Goal: Information Seeking & Learning: Check status

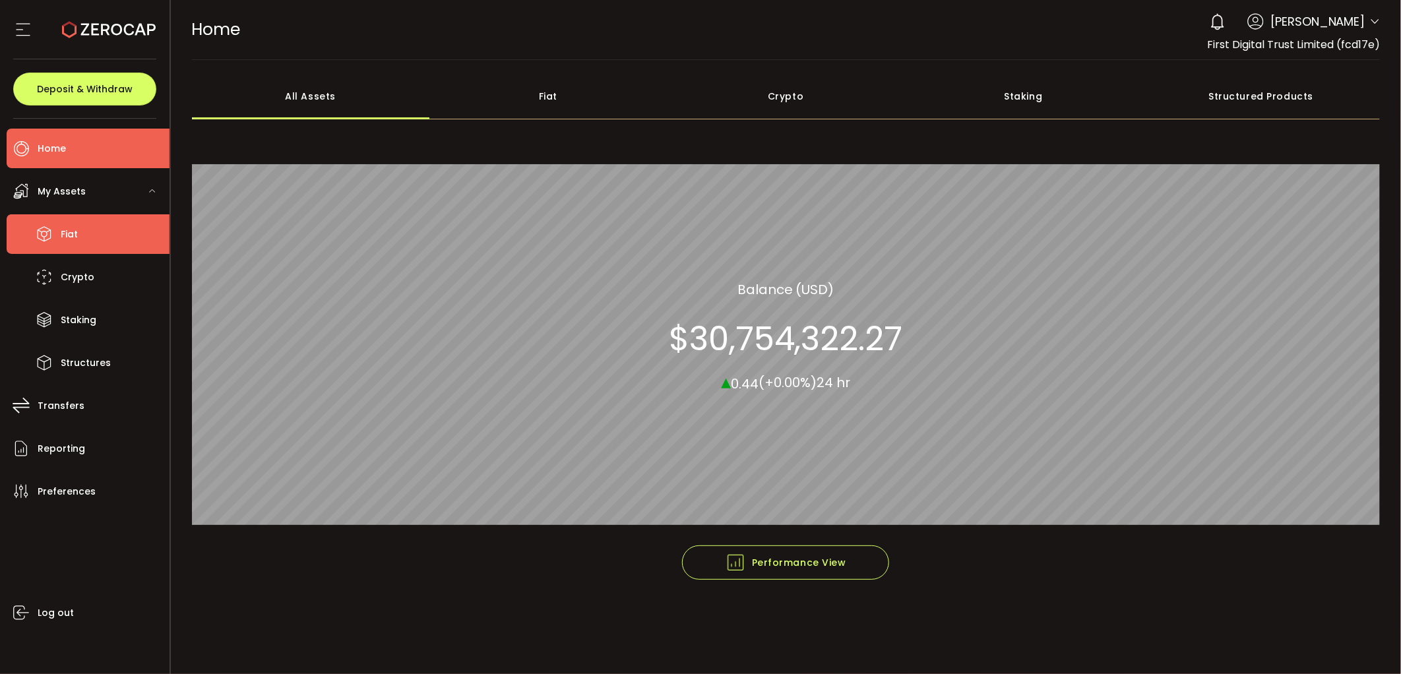
click at [94, 222] on li "Fiat" at bounding box center [88, 234] width 163 height 40
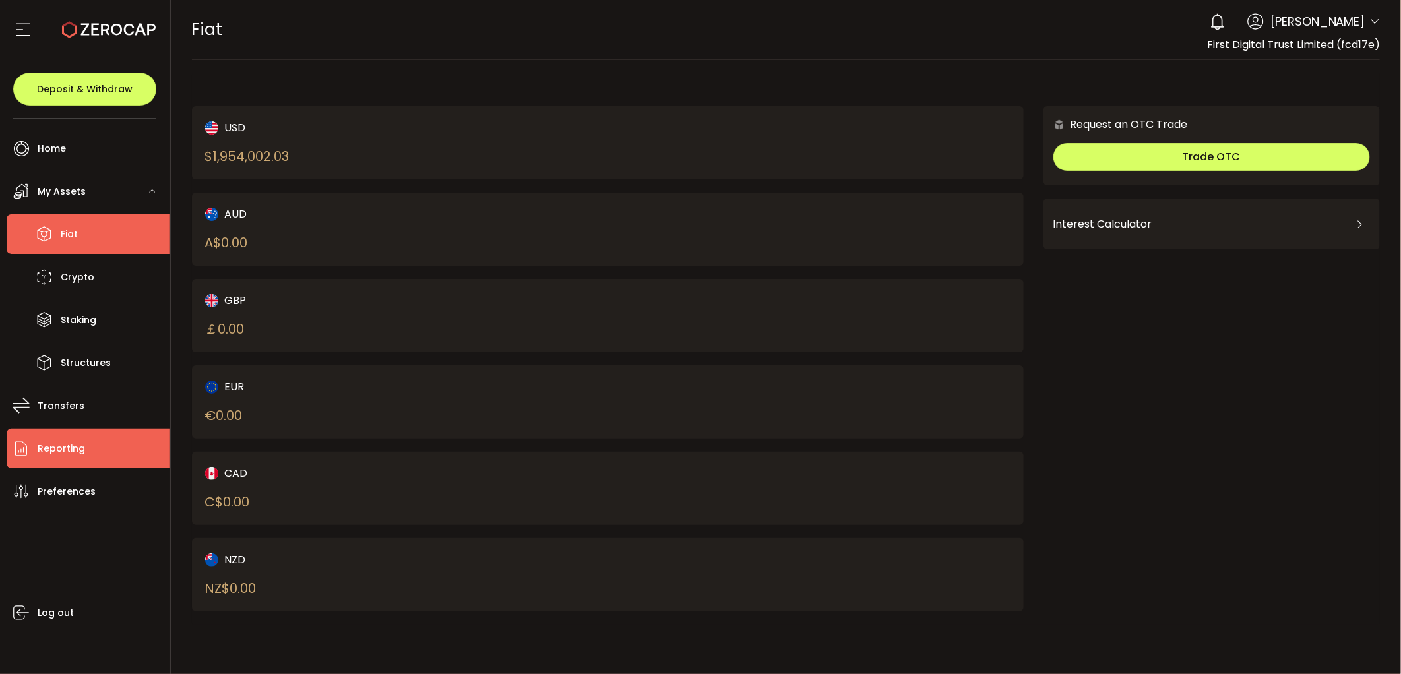
click at [107, 452] on li "Reporting" at bounding box center [88, 449] width 163 height 40
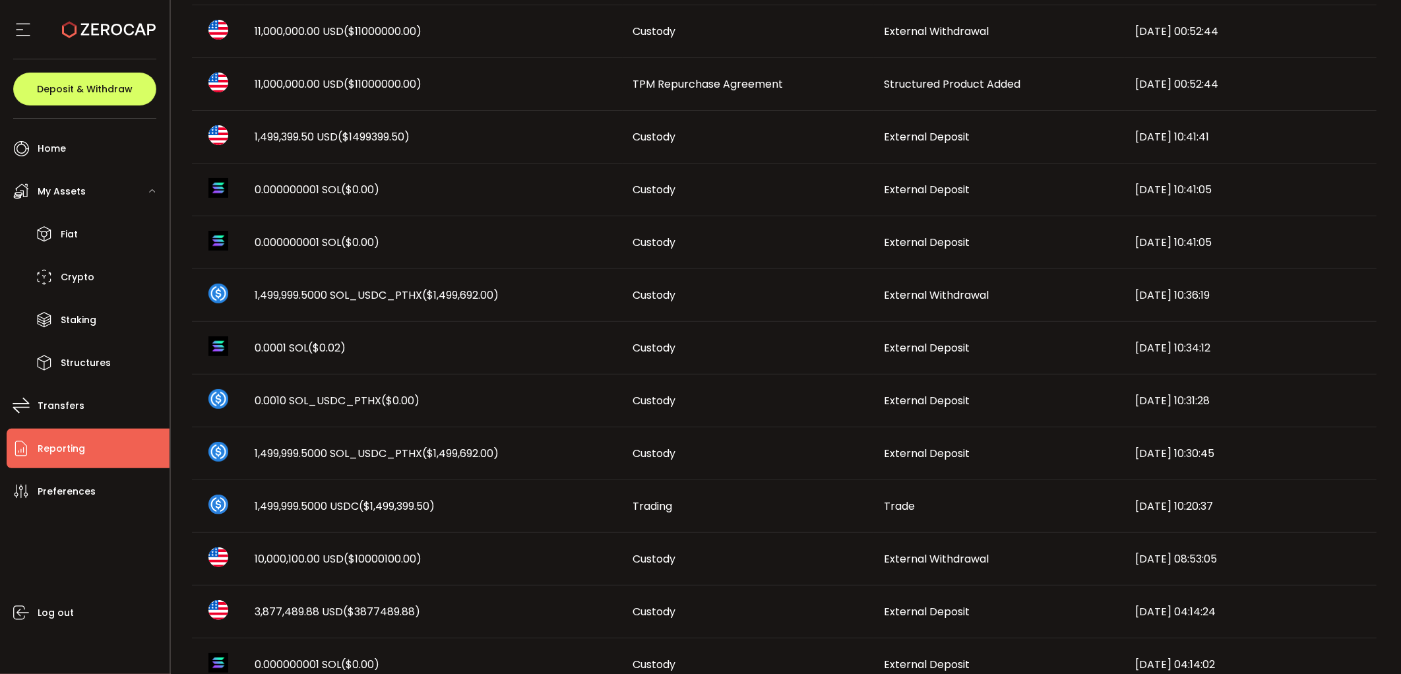
scroll to position [366, 0]
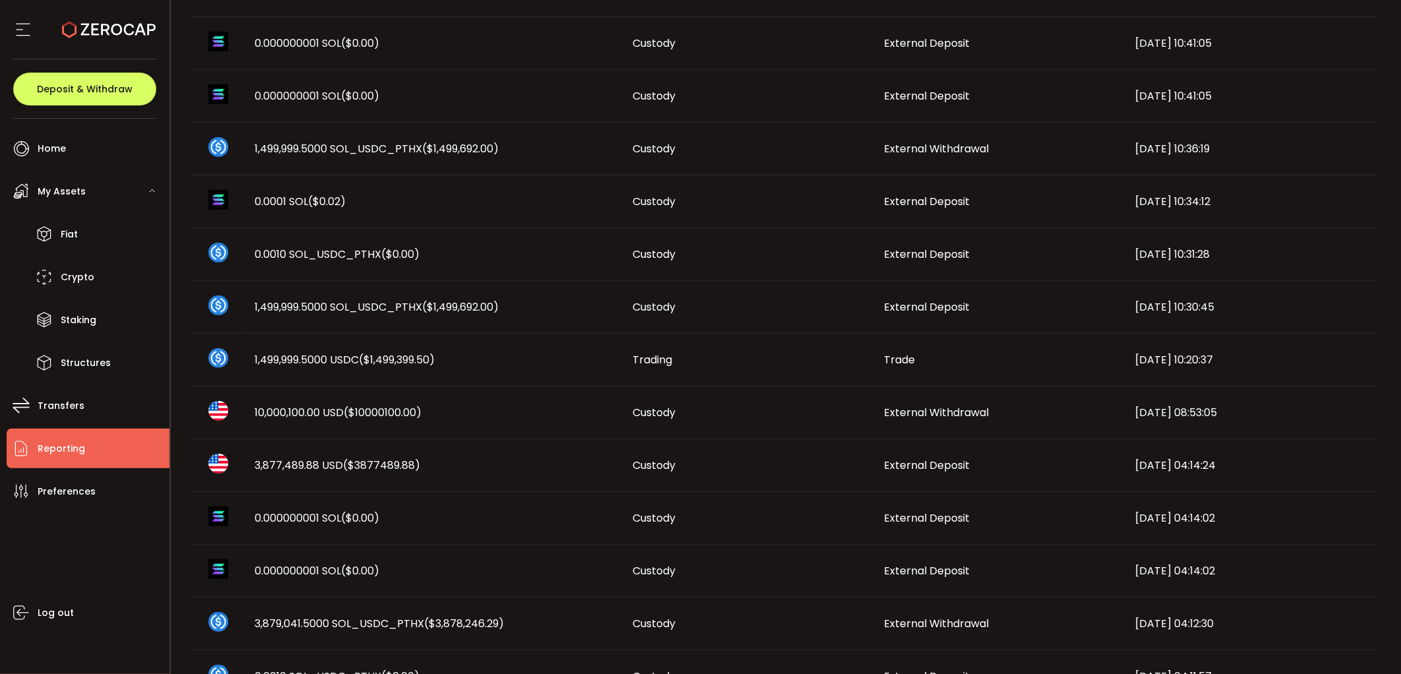
click at [286, 413] on span "10,000,100.00 USD ($10000100.00)" at bounding box center [338, 412] width 167 height 15
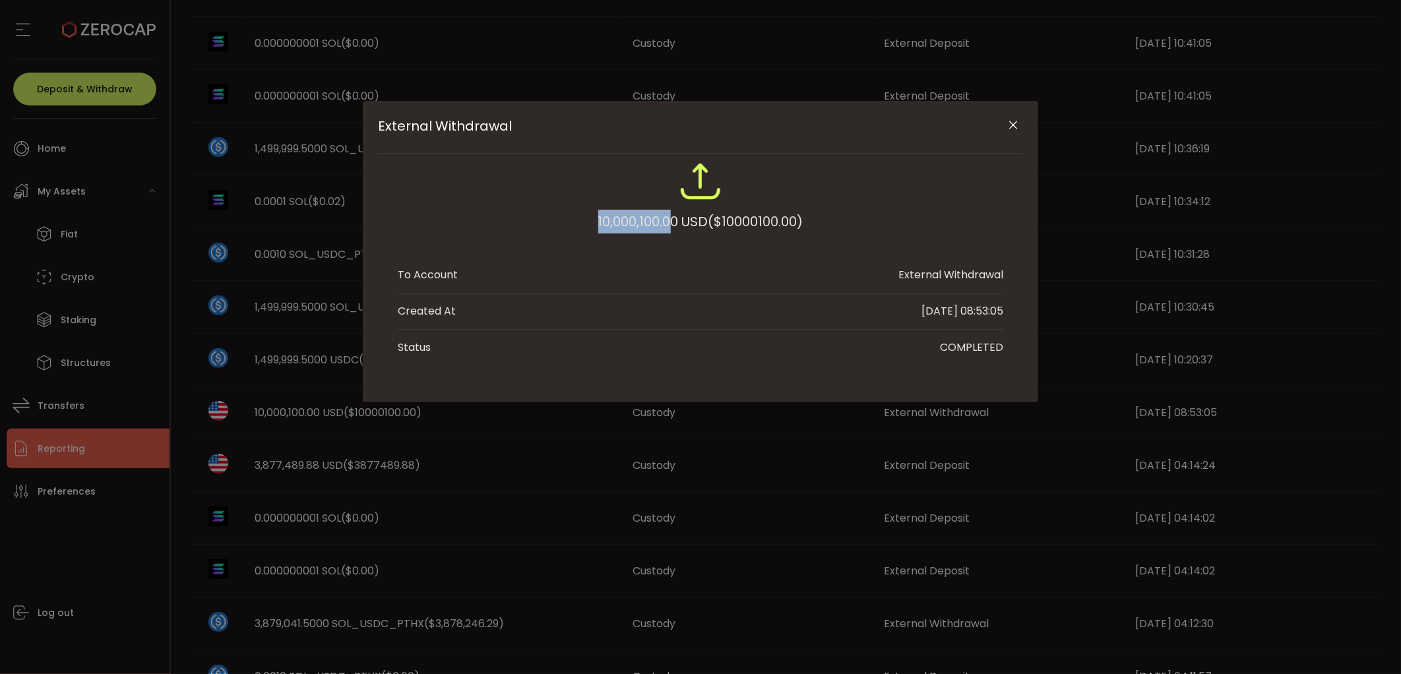
drag, startPoint x: 588, startPoint y: 222, endPoint x: 672, endPoint y: 221, distance: 83.1
click at [672, 221] on div "10,000,100.00 USD ($10000100.00)" at bounding box center [701, 203] width 606 height 86
click at [677, 222] on div "10,000,100.00 USD ($10000100.00)" at bounding box center [700, 222] width 205 height 24
drag, startPoint x: 674, startPoint y: 222, endPoint x: 578, endPoint y: 223, distance: 96.3
click at [578, 223] on div "10,000,100.00 USD ($10000100.00)" at bounding box center [701, 203] width 606 height 86
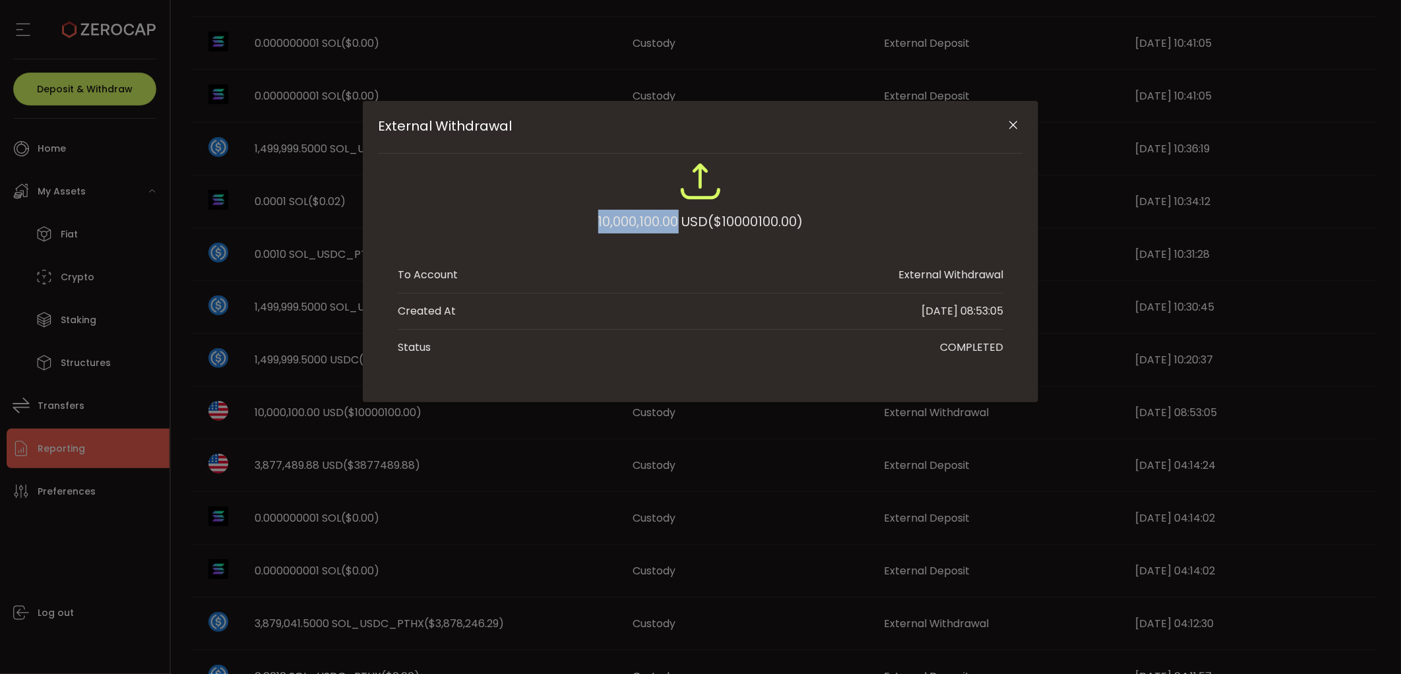
copy div "10,000,100.00"
drag, startPoint x: 444, startPoint y: 414, endPoint x: 447, endPoint y: 406, distance: 9.0
click at [444, 414] on div "External Withdrawal 10,000,100.00 USD ($10000100.00) To Account External Withdr…" at bounding box center [700, 337] width 1401 height 674
click at [1018, 123] on icon "Close" at bounding box center [1013, 125] width 13 height 13
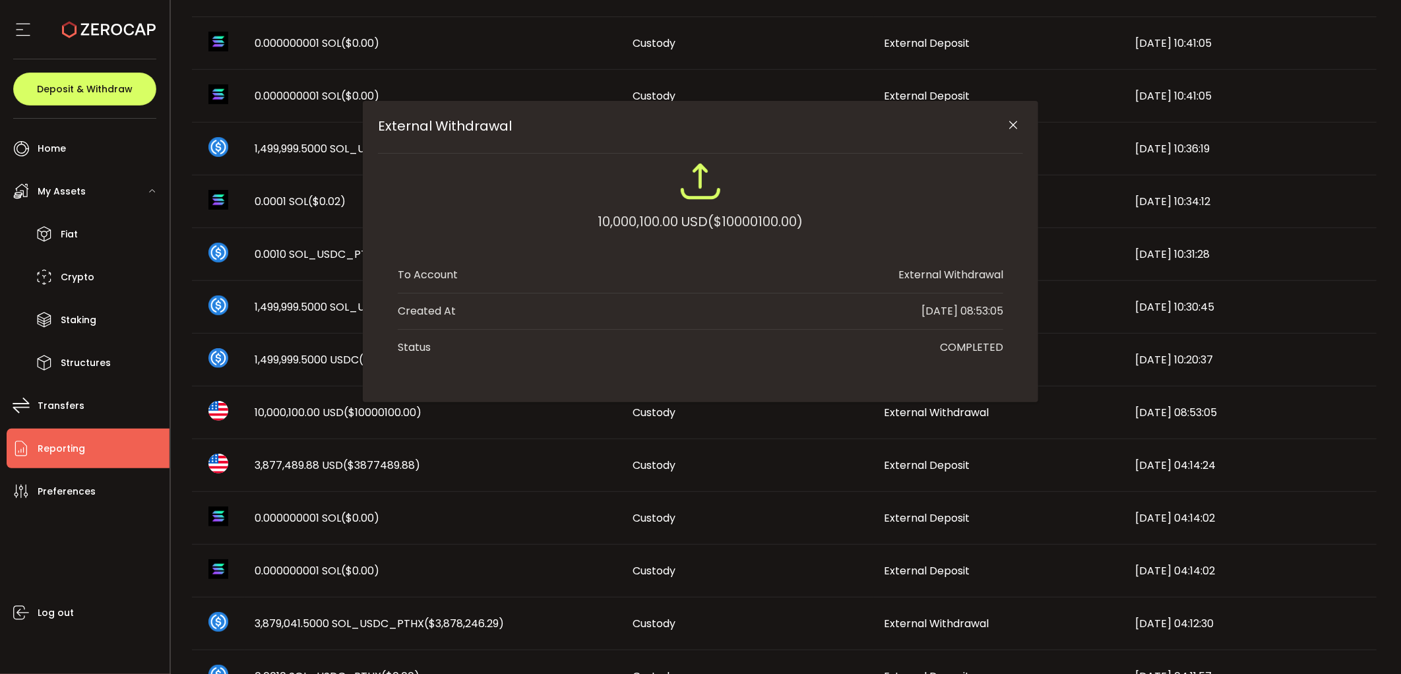
scroll to position [0, 0]
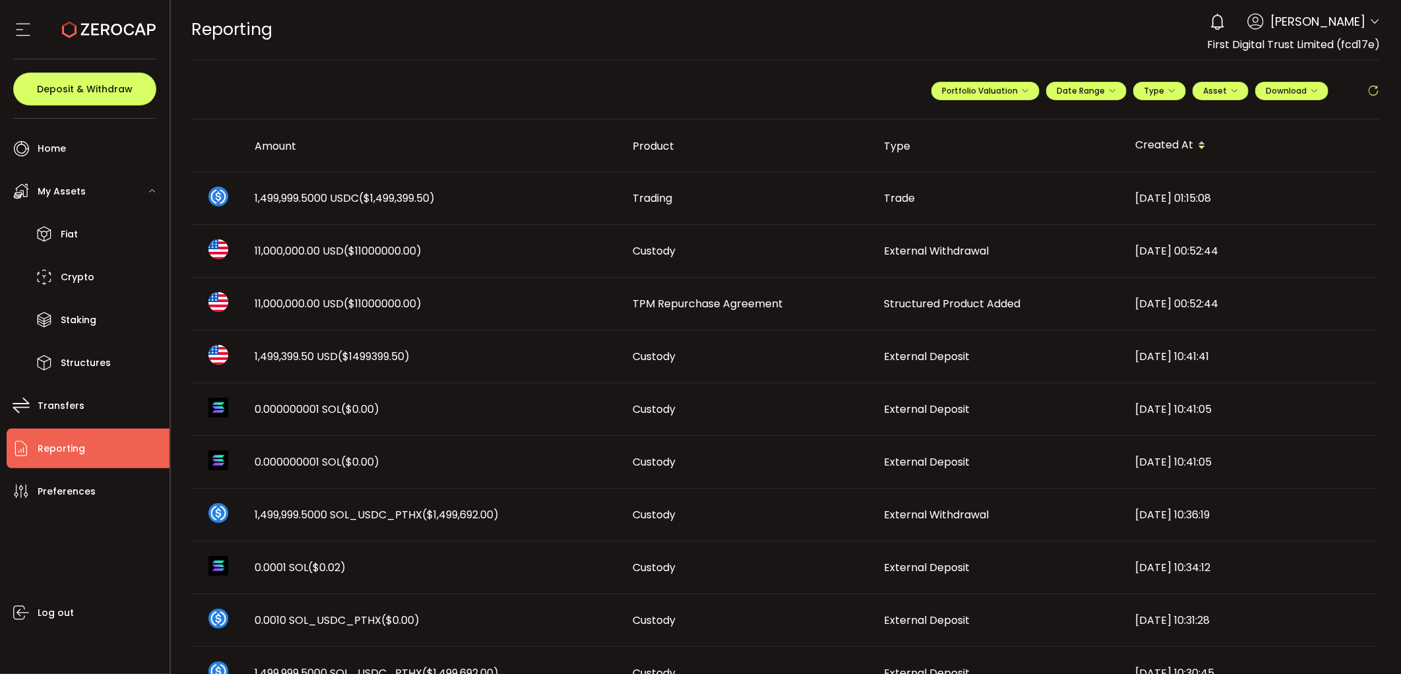
click at [312, 247] on span "11,000,000.00 USD ($11000000.00)" at bounding box center [338, 250] width 167 height 15
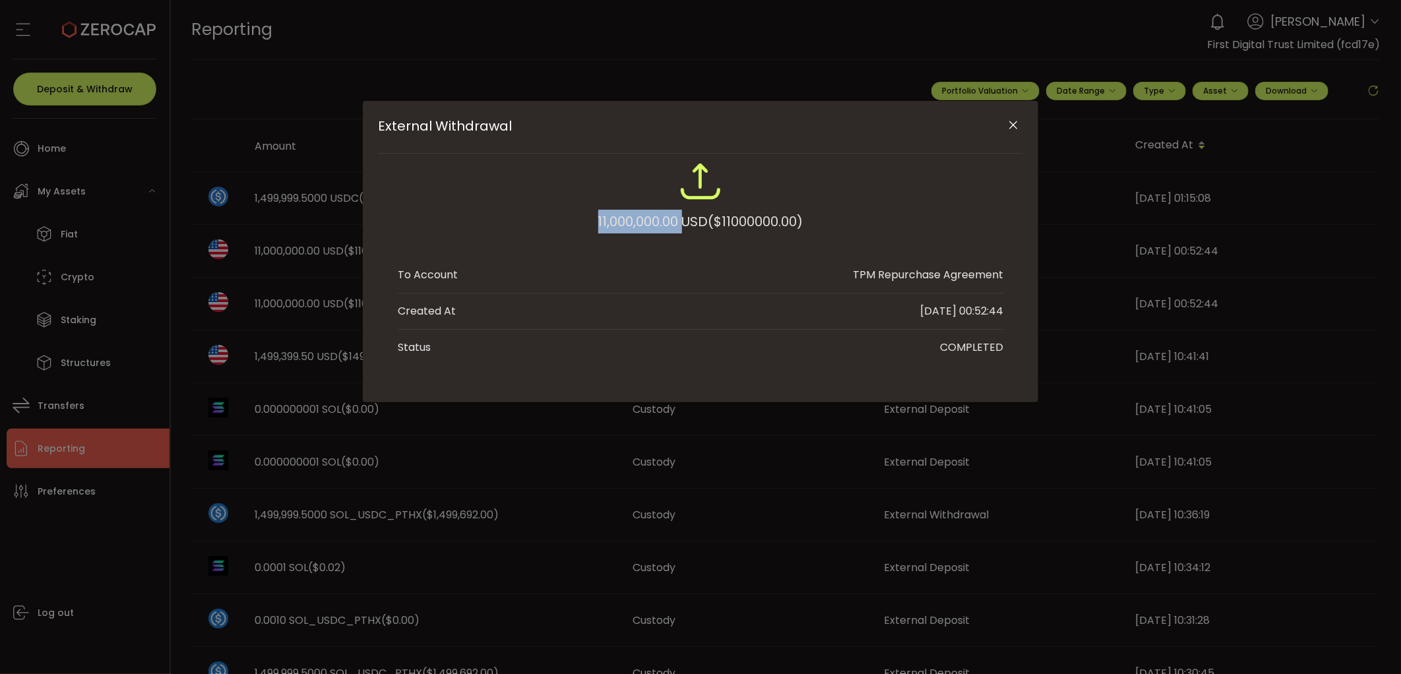
drag, startPoint x: 567, startPoint y: 222, endPoint x: 678, endPoint y: 222, distance: 110.8
click at [678, 222] on div "11,000,000.00 USD ($11000000.00)" at bounding box center [701, 203] width 606 height 86
copy div "11,000,000.00"
click at [208, 495] on div "External Withdrawal 11,000,000.00 USD ($11000000.00) To Account TPM Repurchase …" at bounding box center [700, 337] width 1401 height 674
click at [113, 381] on div "External Withdrawal 11,000,000.00 USD ($11000000.00) To Account TPM Repurchase …" at bounding box center [700, 337] width 1401 height 674
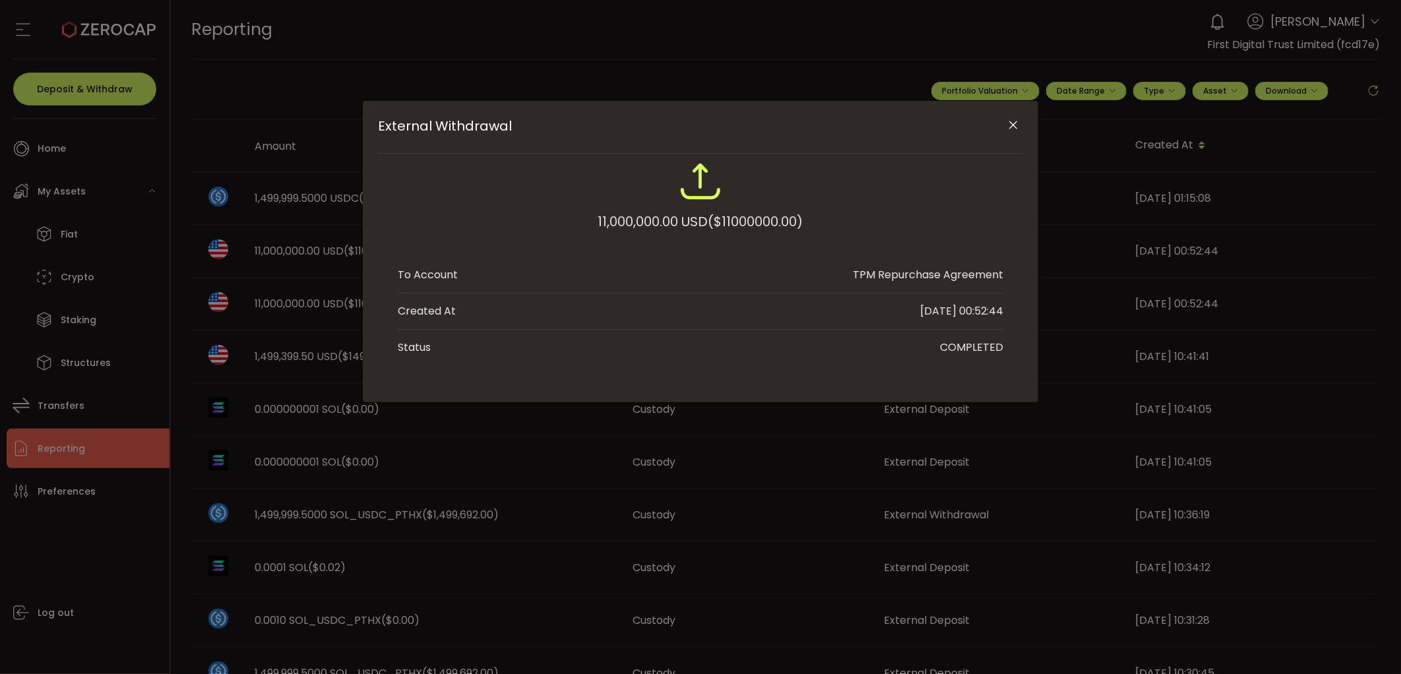
click at [100, 367] on div "External Withdrawal 11,000,000.00 USD ($11000000.00) To Account TPM Repurchase …" at bounding box center [700, 337] width 1401 height 674
click at [1014, 128] on icon "Close" at bounding box center [1013, 125] width 13 height 13
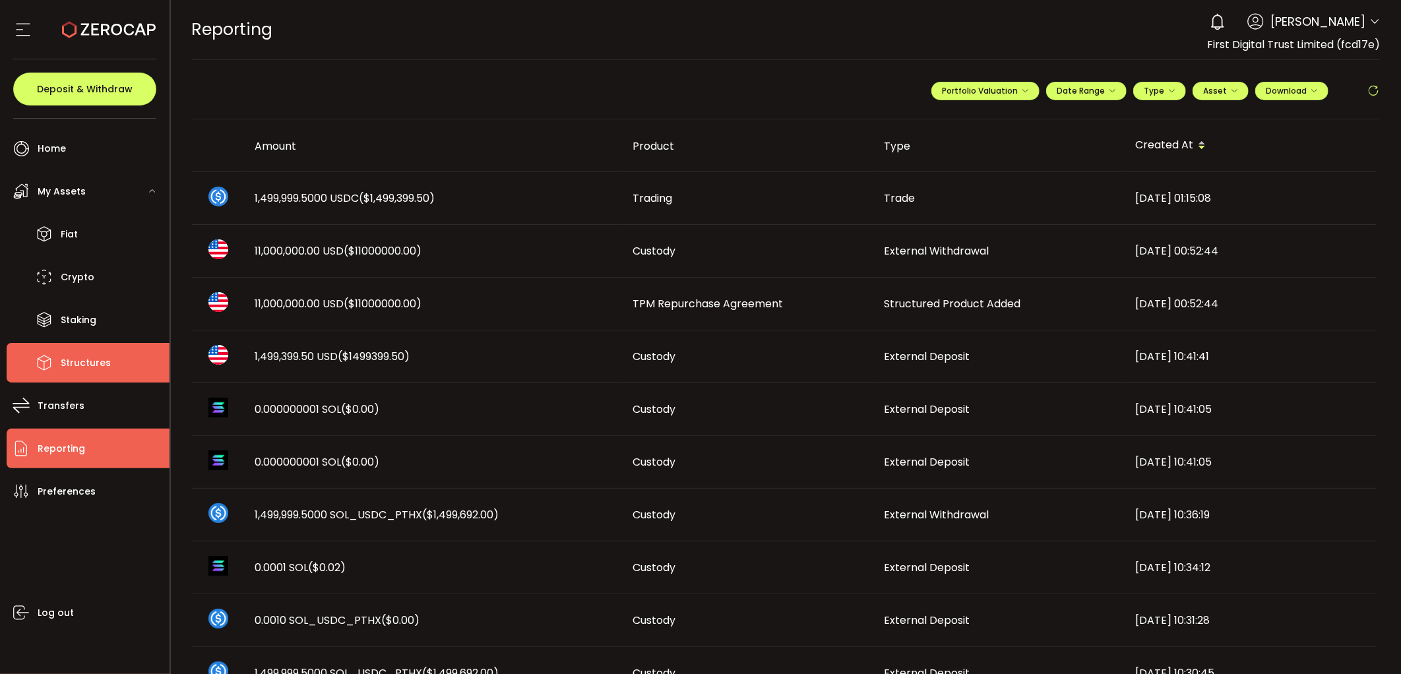
click at [62, 360] on span "Structures" at bounding box center [86, 363] width 50 height 19
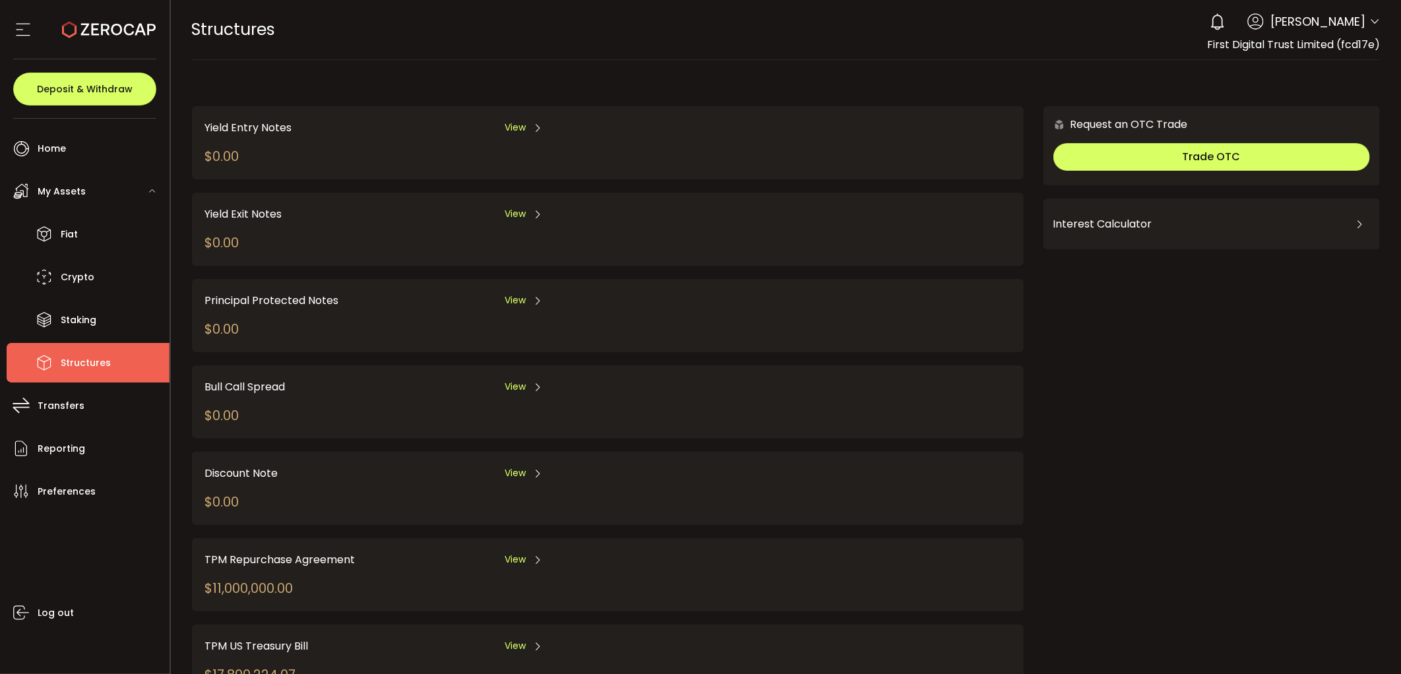
click at [511, 555] on span "View" at bounding box center [515, 560] width 21 height 14
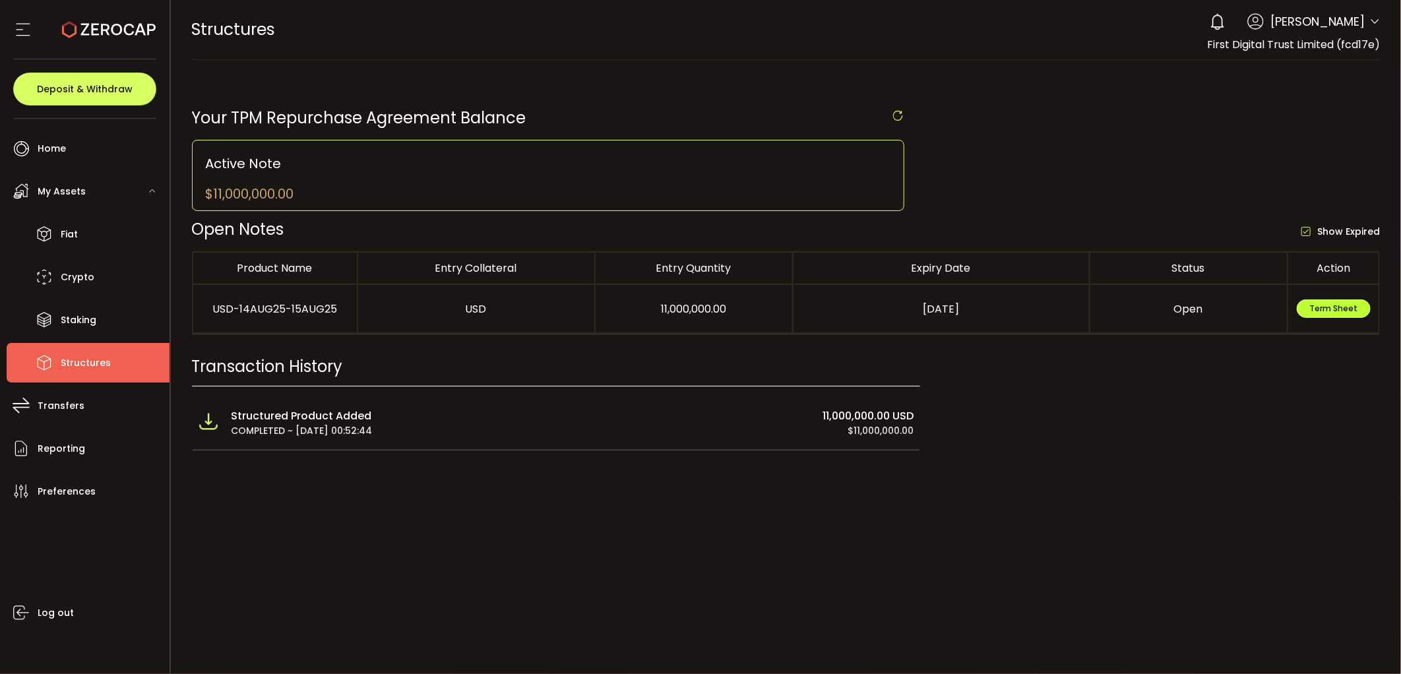
click at [1327, 305] on span "Term Sheet" at bounding box center [1333, 308] width 48 height 11
click at [79, 235] on li "Fiat" at bounding box center [88, 234] width 163 height 40
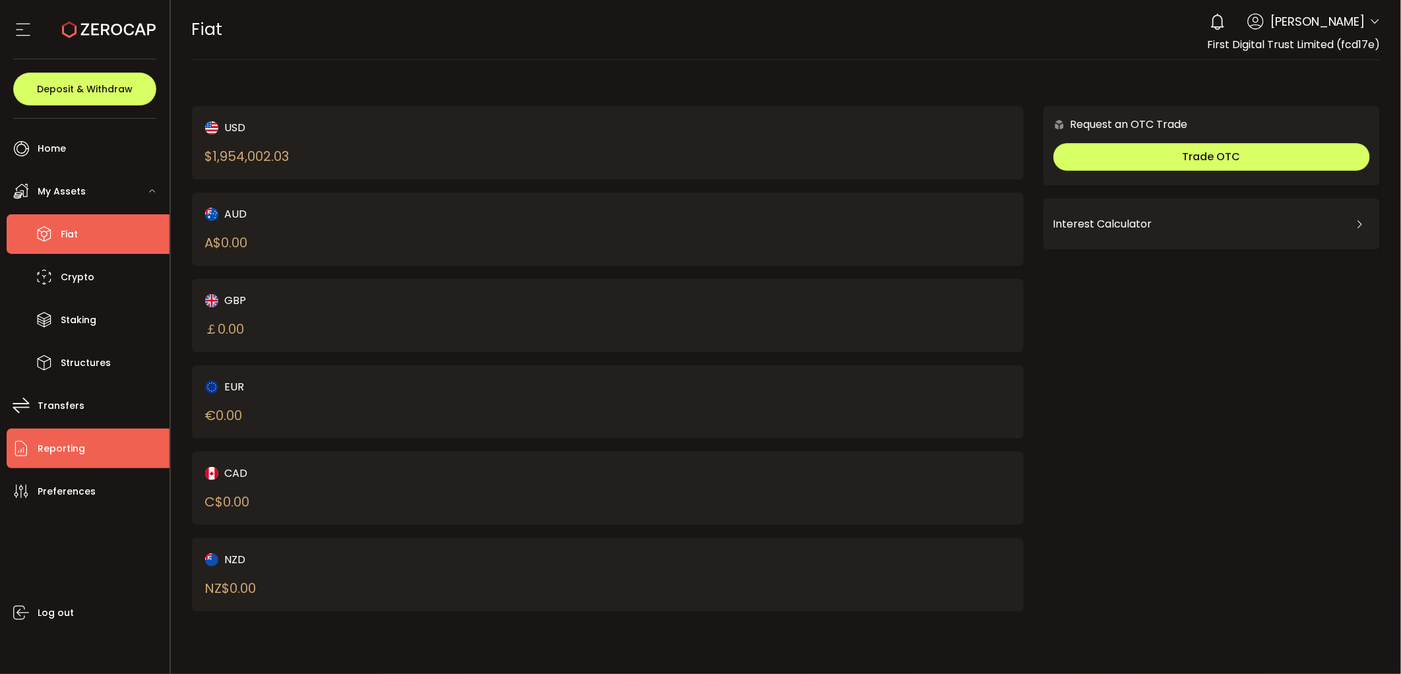
click at [75, 451] on span "Reporting" at bounding box center [61, 448] width 47 height 19
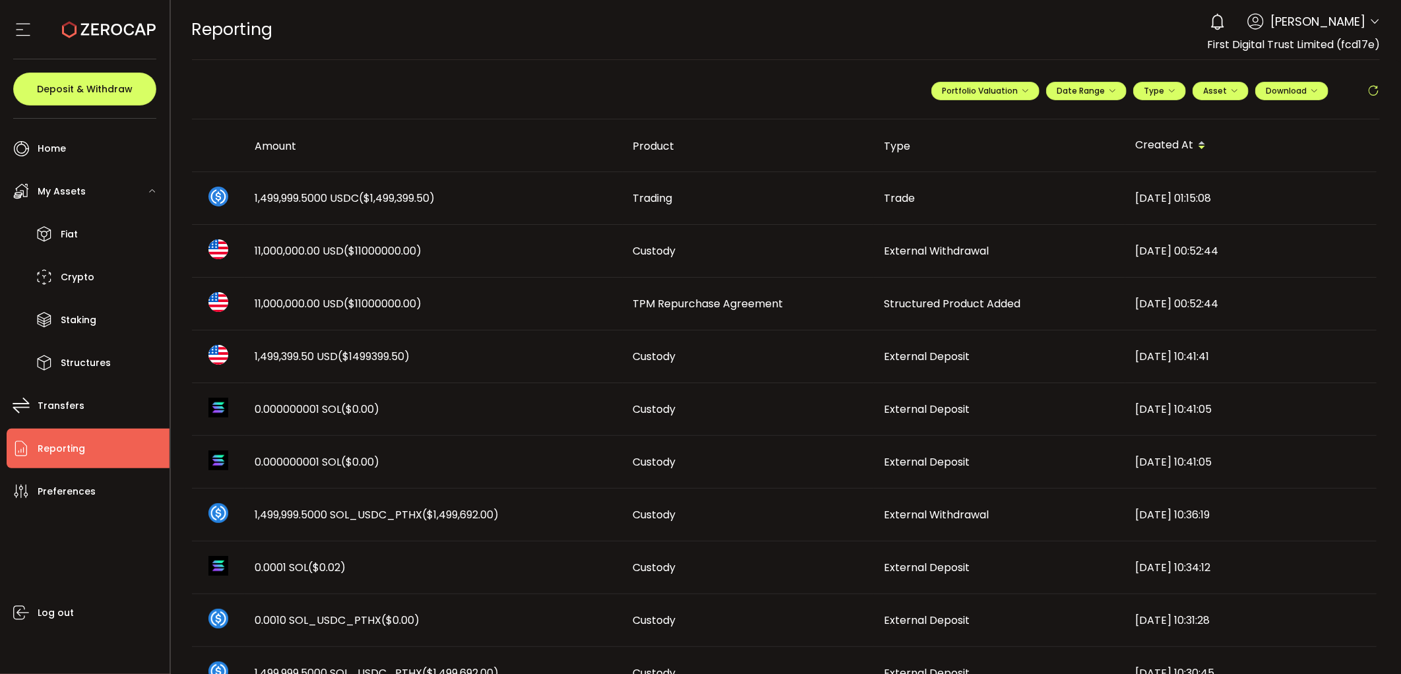
click at [289, 247] on span "11,000,000.00 USD ($11000000.00)" at bounding box center [338, 250] width 167 height 15
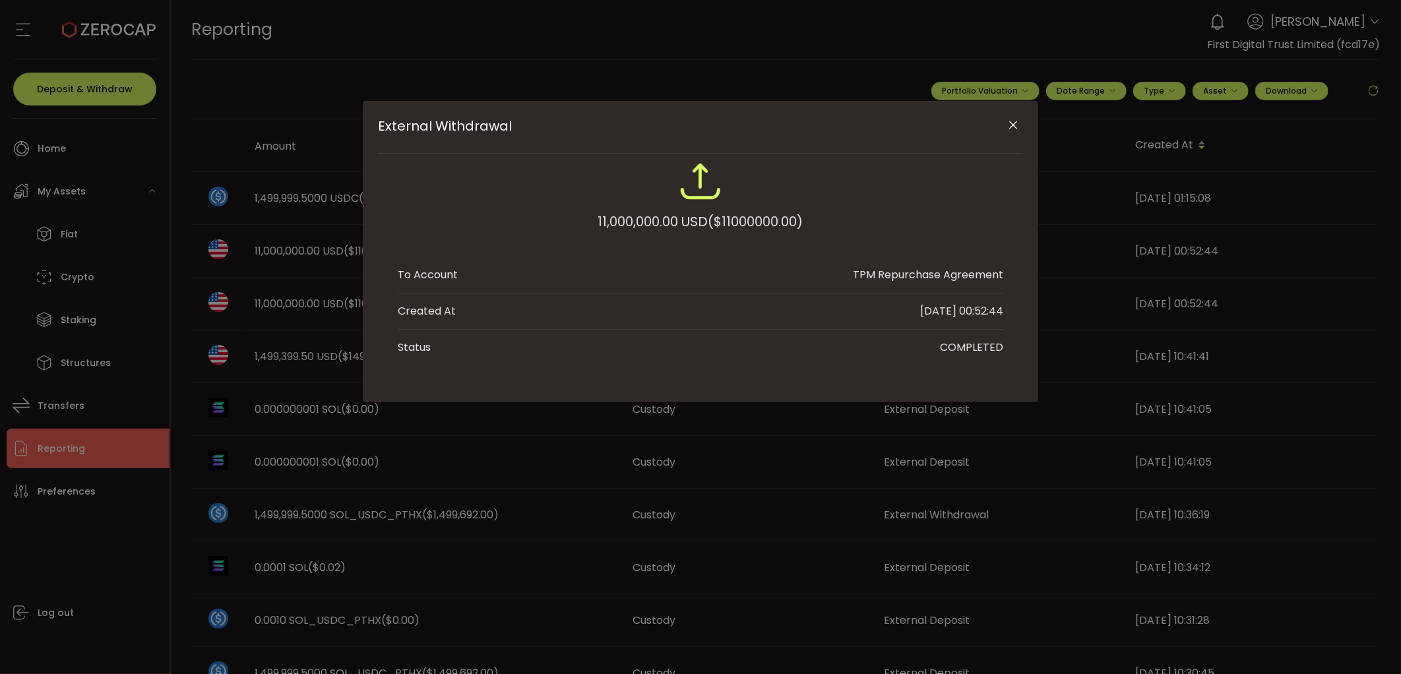
click at [321, 447] on div "External Withdrawal 11,000,000.00 USD ($11000000.00) To Account TPM Repurchase …" at bounding box center [700, 337] width 1401 height 674
drag, startPoint x: 1005, startPoint y: 122, endPoint x: 984, endPoint y: 145, distance: 31.7
click at [1006, 123] on button "Close" at bounding box center [1013, 125] width 23 height 23
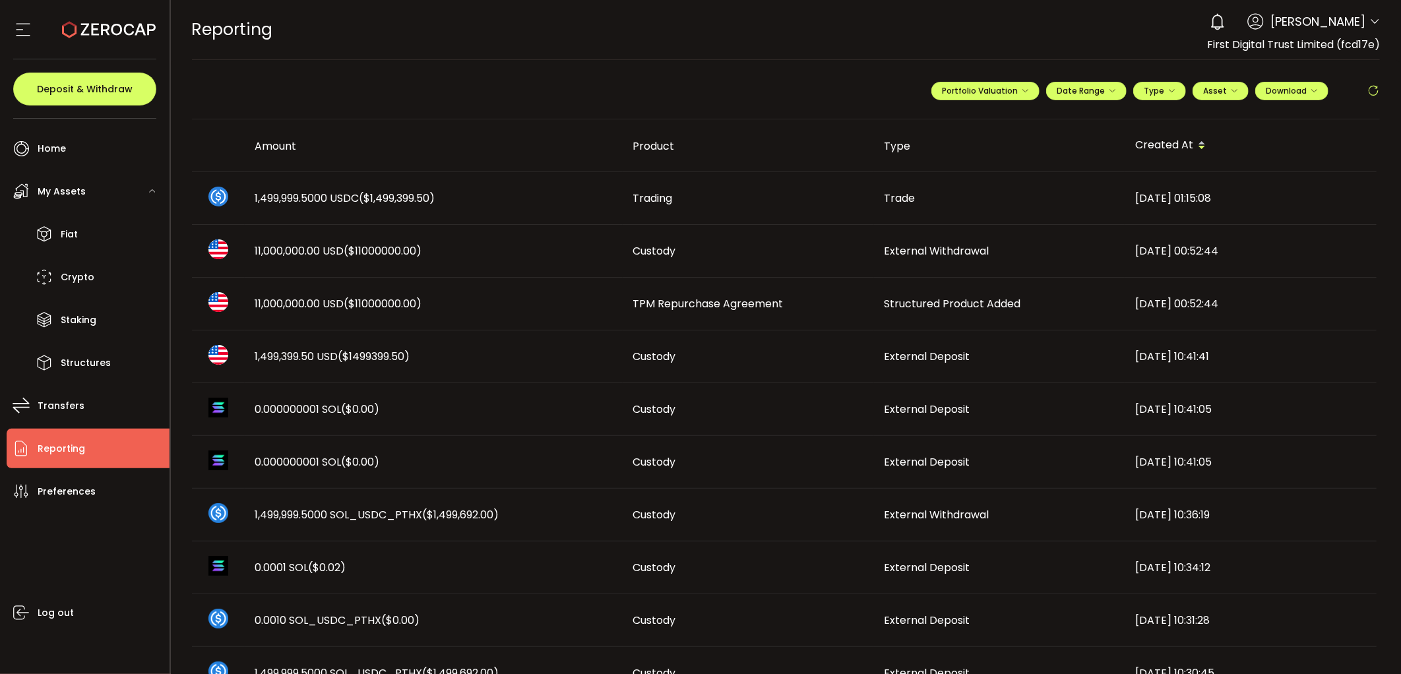
click at [367, 307] on span "($11000000.00)" at bounding box center [383, 303] width 78 height 15
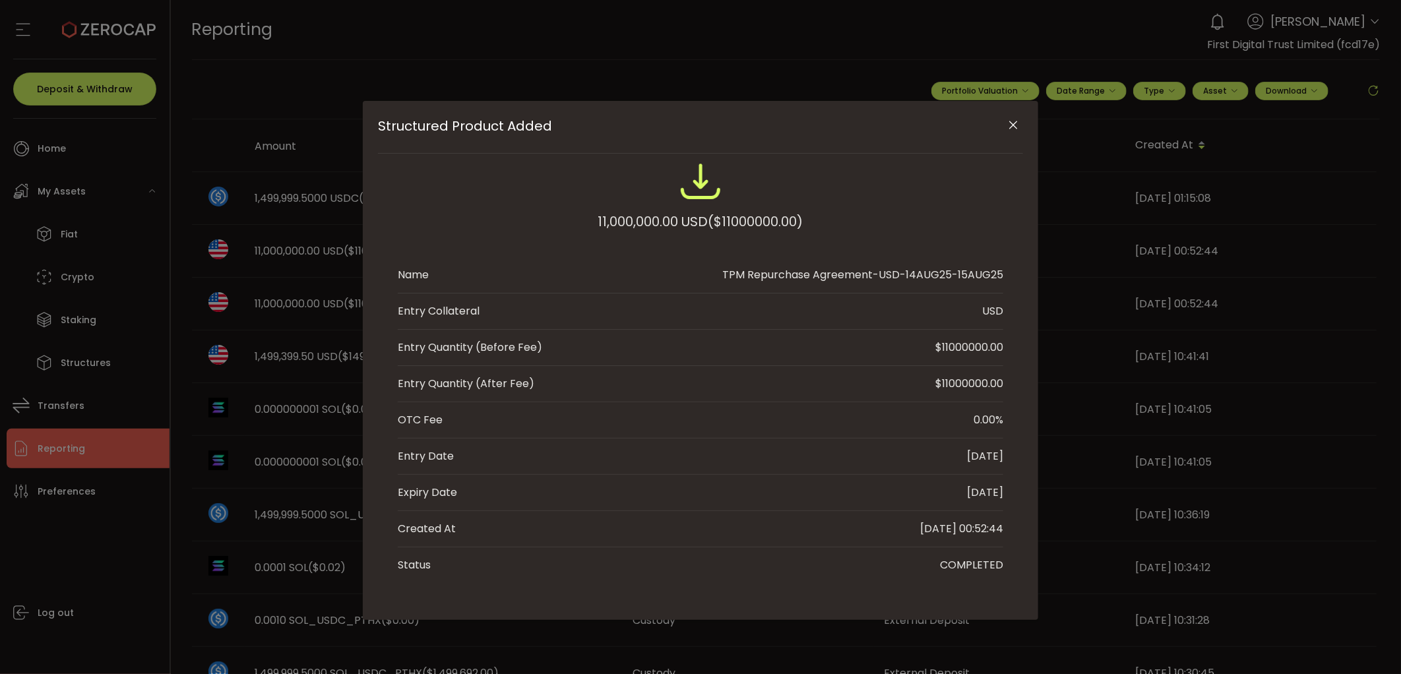
click at [247, 172] on div "Structured Product Added 11,000,000.00 USD ($11000000.00) Name TPM Repurchase A…" at bounding box center [700, 337] width 1401 height 674
click at [1011, 123] on icon "Close" at bounding box center [1013, 125] width 13 height 13
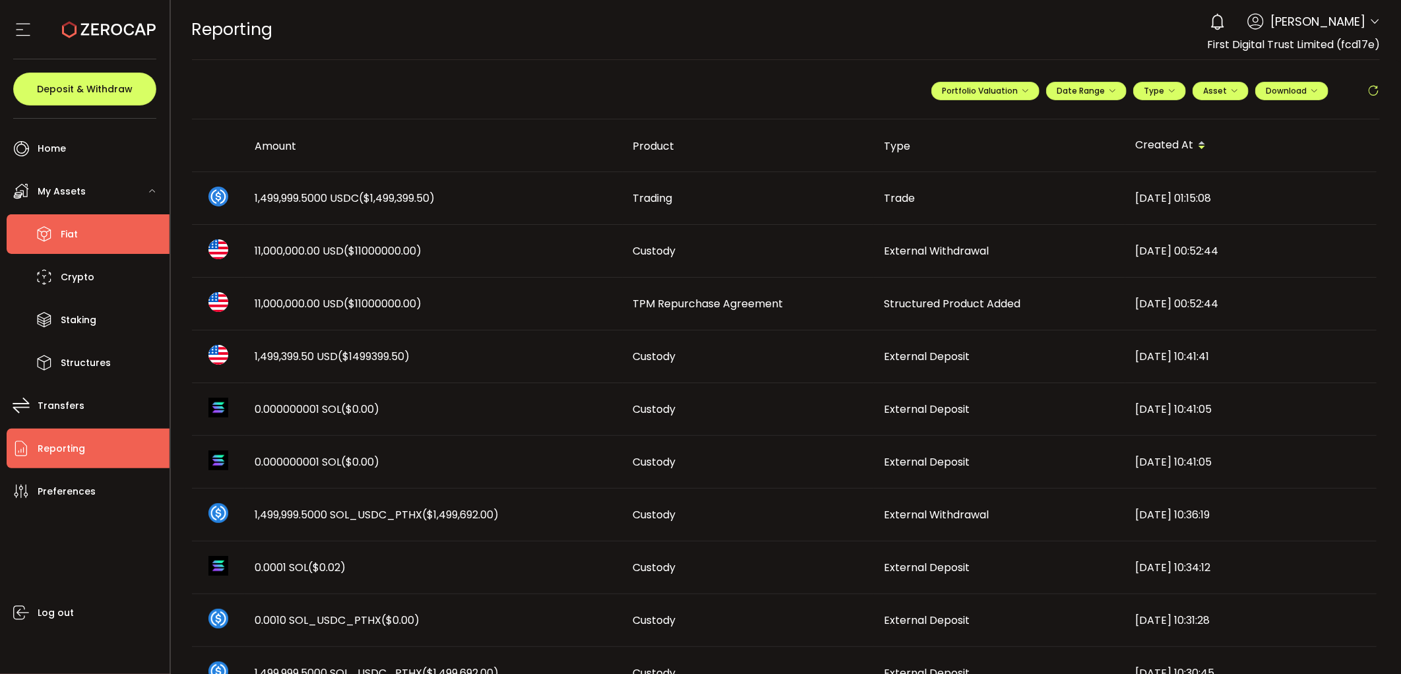
click at [62, 228] on span "Fiat" at bounding box center [69, 234] width 17 height 19
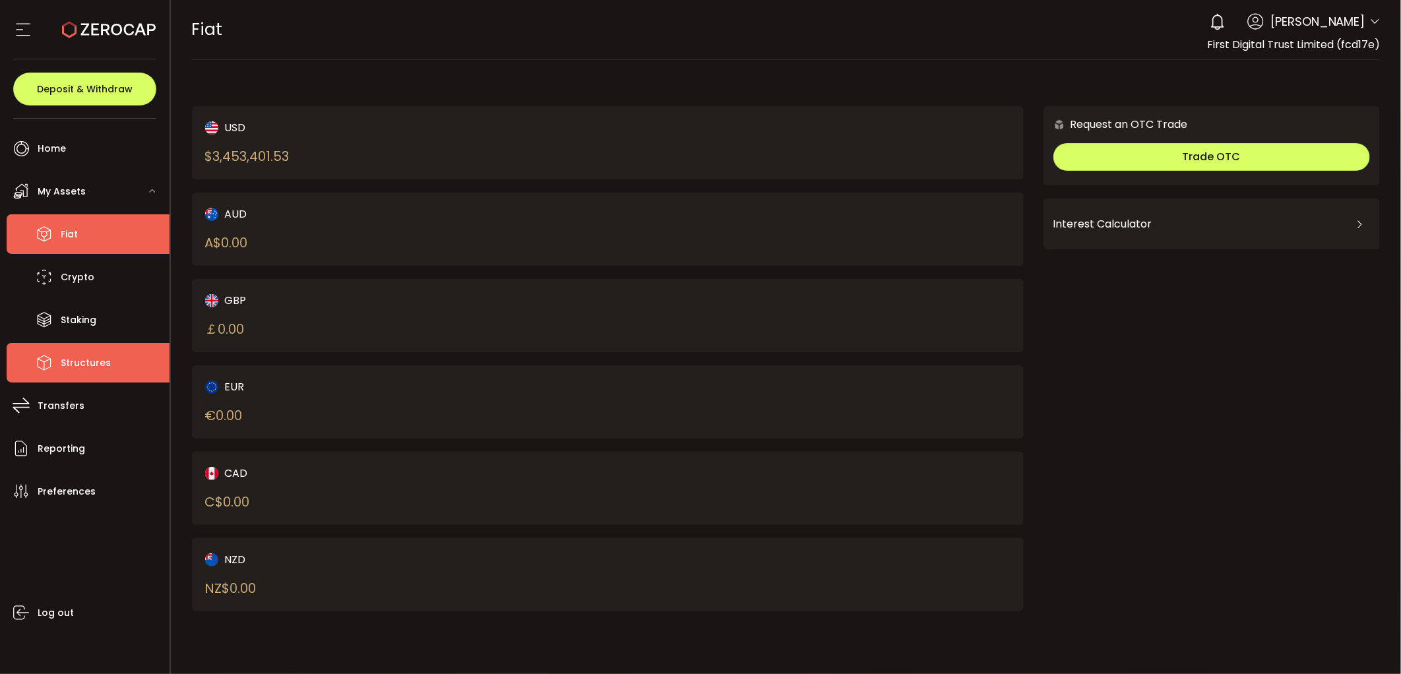
click at [74, 363] on span "Structures" at bounding box center [86, 363] width 50 height 19
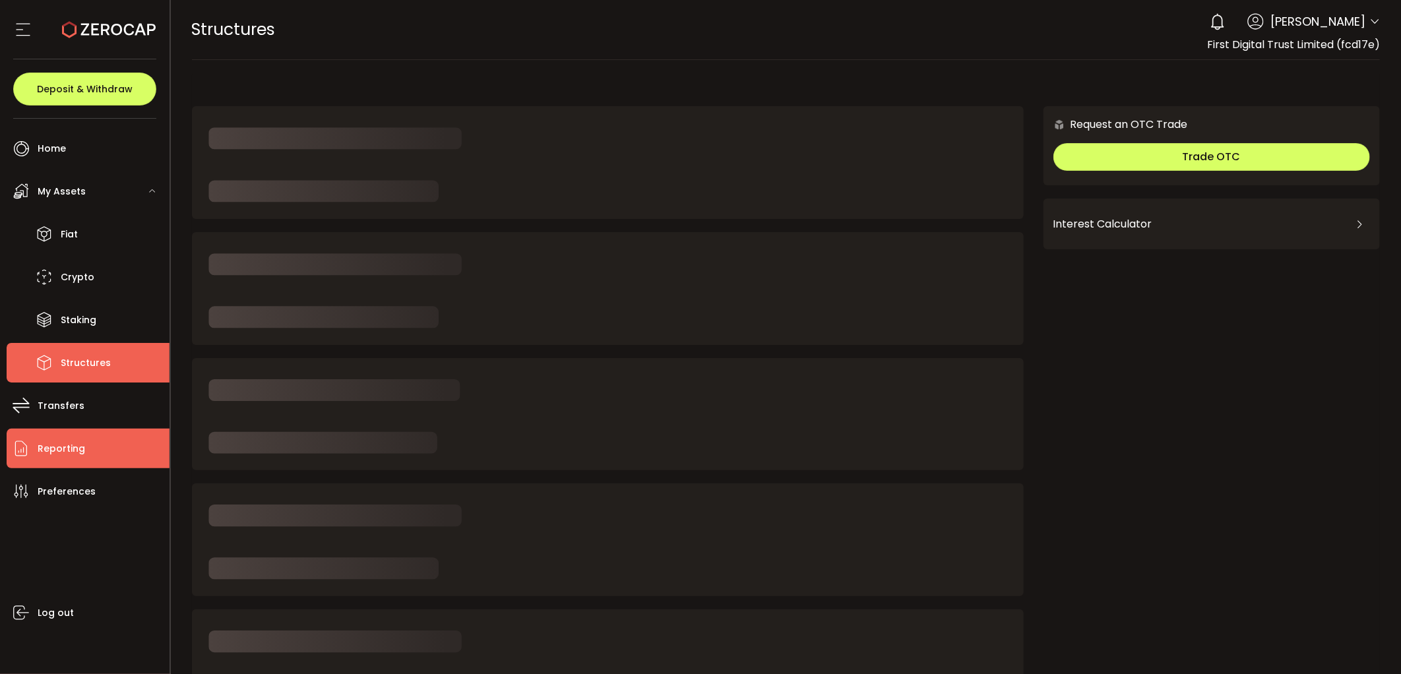
click at [71, 444] on span "Reporting" at bounding box center [61, 448] width 47 height 19
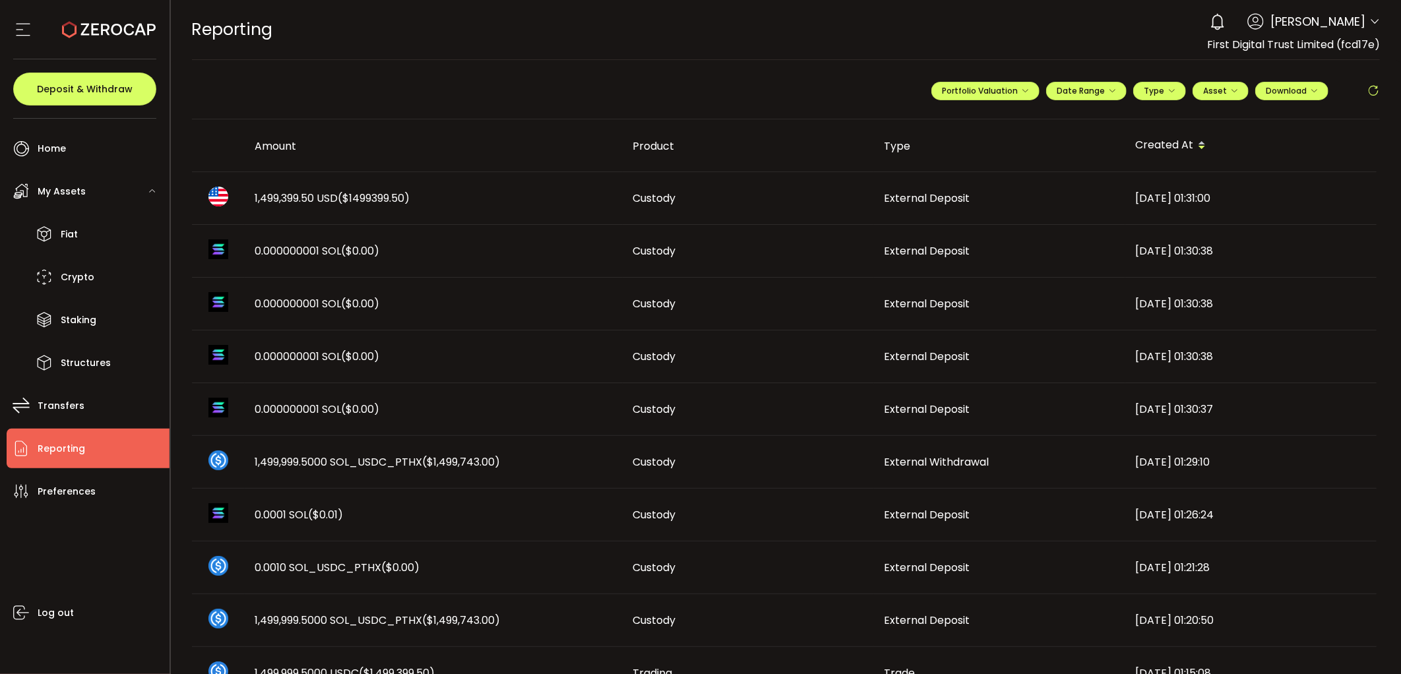
click at [286, 201] on span "1,499,399.50 USD ($1499399.50)" at bounding box center [332, 198] width 155 height 15
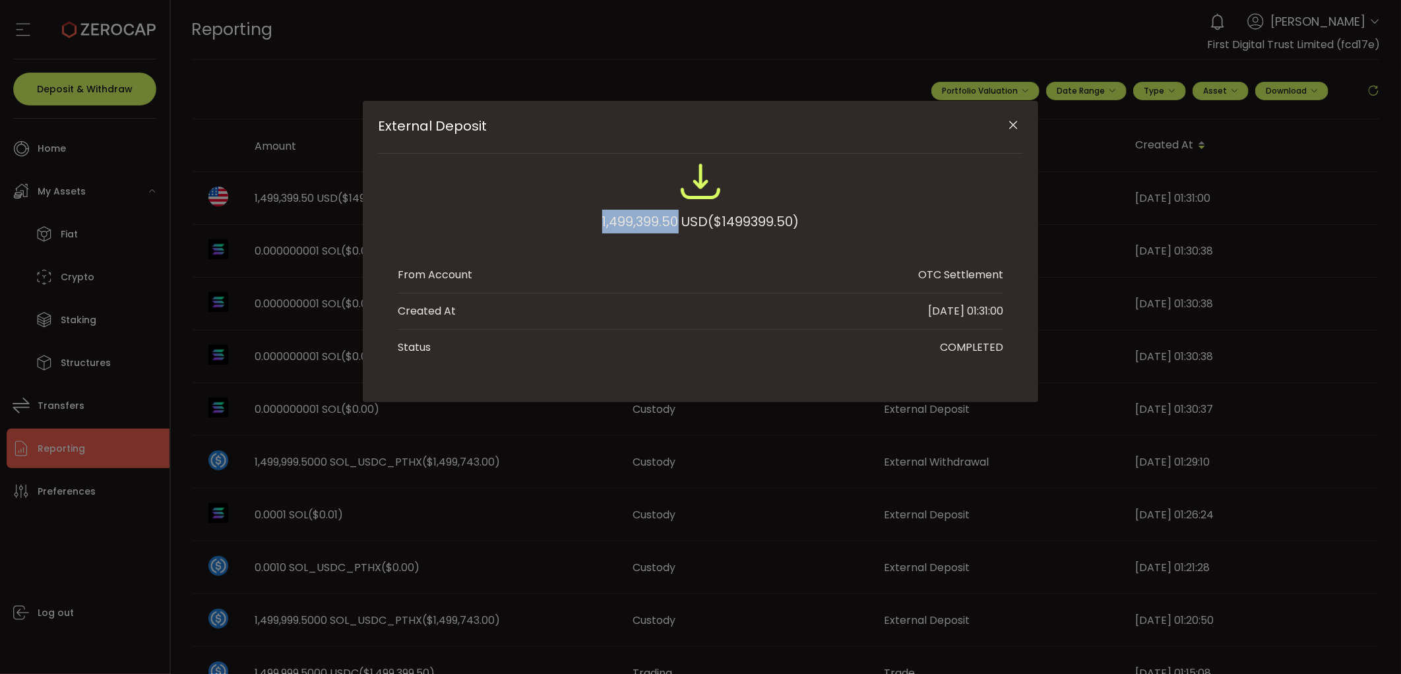
drag, startPoint x: 674, startPoint y: 221, endPoint x: 589, endPoint y: 220, distance: 84.4
click at [589, 220] on div "1,499,399.50 USD ($1499399.50)" at bounding box center [701, 203] width 606 height 86
copy div "1,499,399.50"
click at [1017, 123] on icon "Close" at bounding box center [1013, 125] width 13 height 13
